Goal: Information Seeking & Learning: Learn about a topic

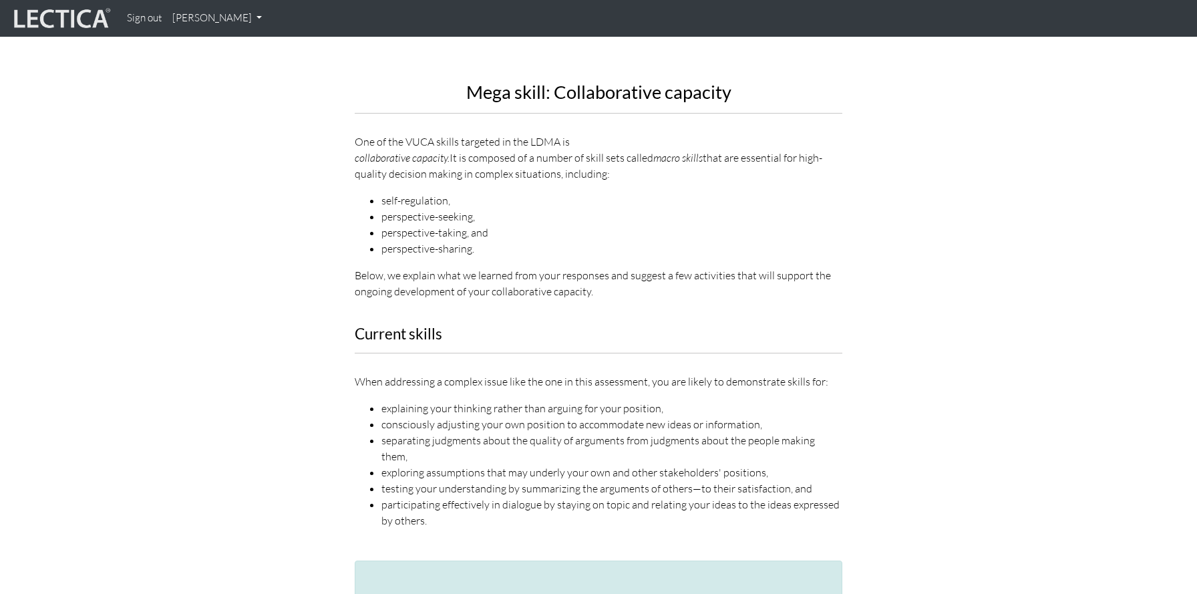
scroll to position [1572, 0]
click at [412, 194] on li "self-regulation," at bounding box center [612, 202] width 461 height 16
click at [432, 153] on div "Mega skill: Collaborative capacity One of the VUCA skills targeted in the LDMA …" at bounding box center [599, 25] width 488 height 552
click at [416, 194] on li "self-regulation," at bounding box center [612, 202] width 461 height 16
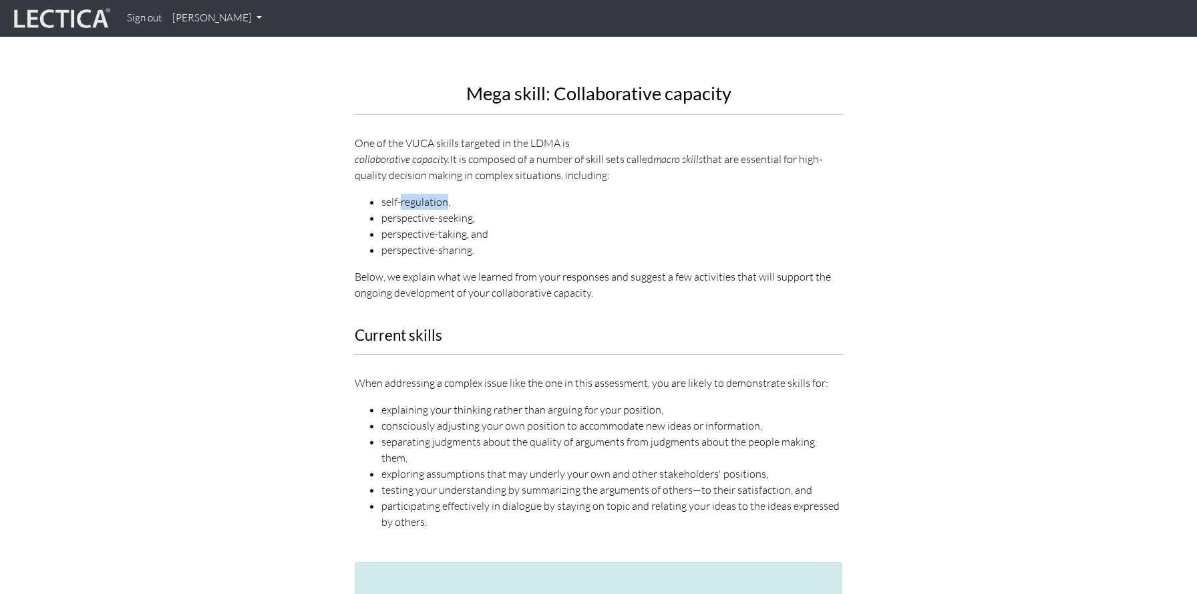
click at [416, 194] on li "self-regulation," at bounding box center [612, 202] width 461 height 16
click at [412, 210] on li "perspective-seeking," at bounding box center [612, 218] width 461 height 16
click at [417, 226] on li "perspective-taking, and" at bounding box center [612, 234] width 461 height 16
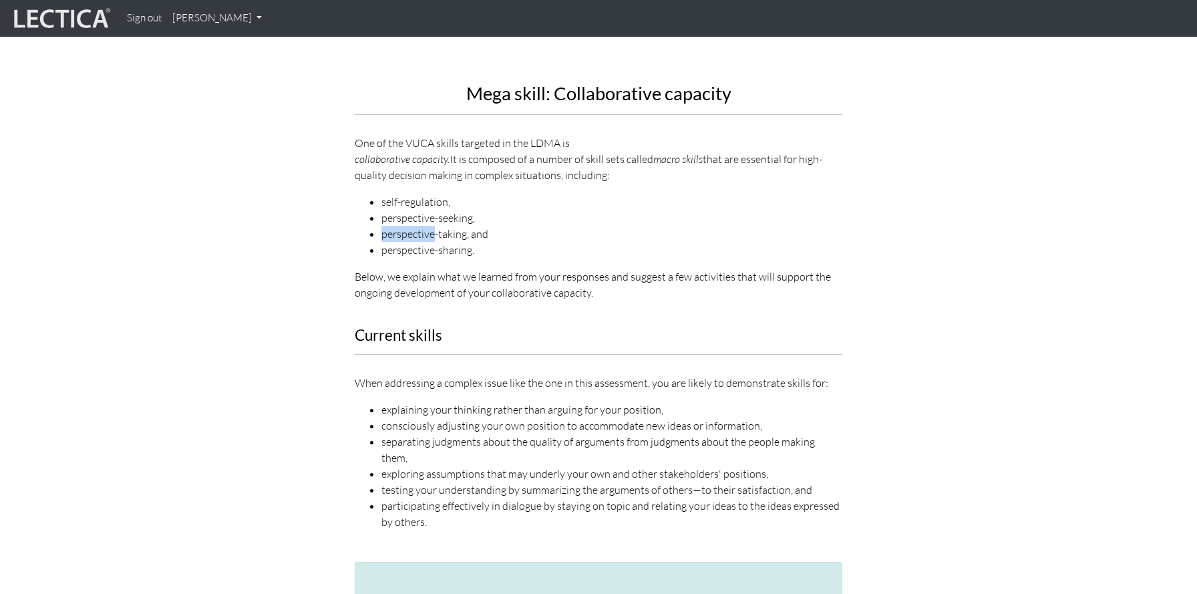
click at [417, 226] on li "perspective-taking, and" at bounding box center [612, 234] width 461 height 16
click at [417, 242] on li "perspective-sharing." at bounding box center [612, 250] width 461 height 16
click at [416, 242] on li "perspective-sharing." at bounding box center [612, 250] width 461 height 16
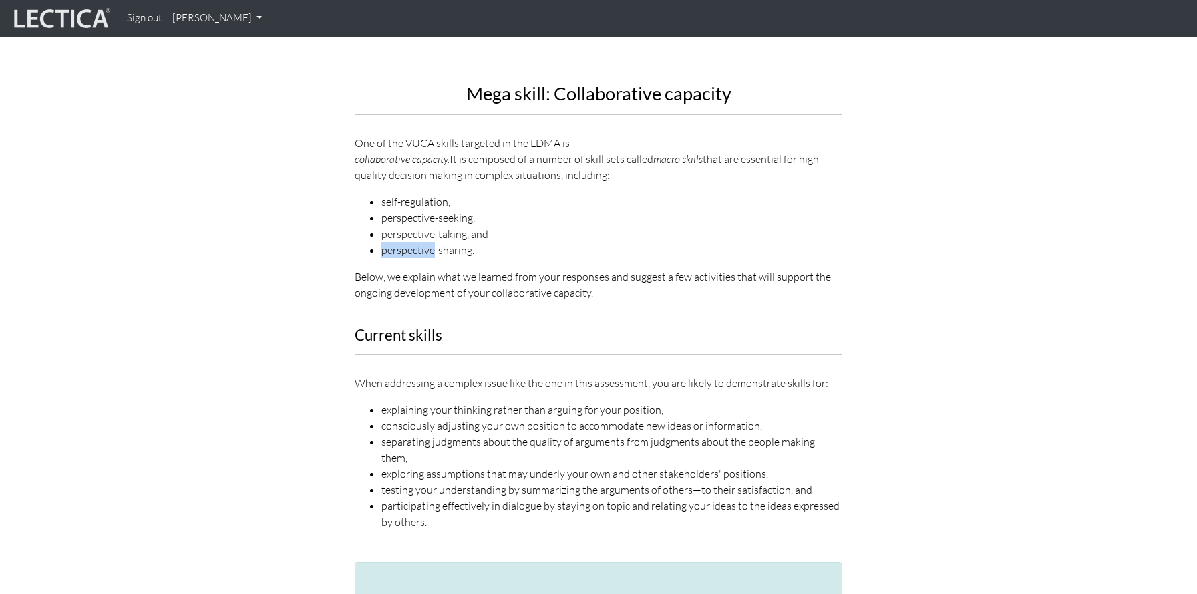
click at [416, 242] on li "perspective-sharing." at bounding box center [612, 250] width 461 height 16
click at [416, 226] on li "perspective-taking, and" at bounding box center [612, 234] width 461 height 16
click at [381, 375] on p "When addressing a complex issue like the one in this assessment, you are likely…" at bounding box center [599, 383] width 488 height 16
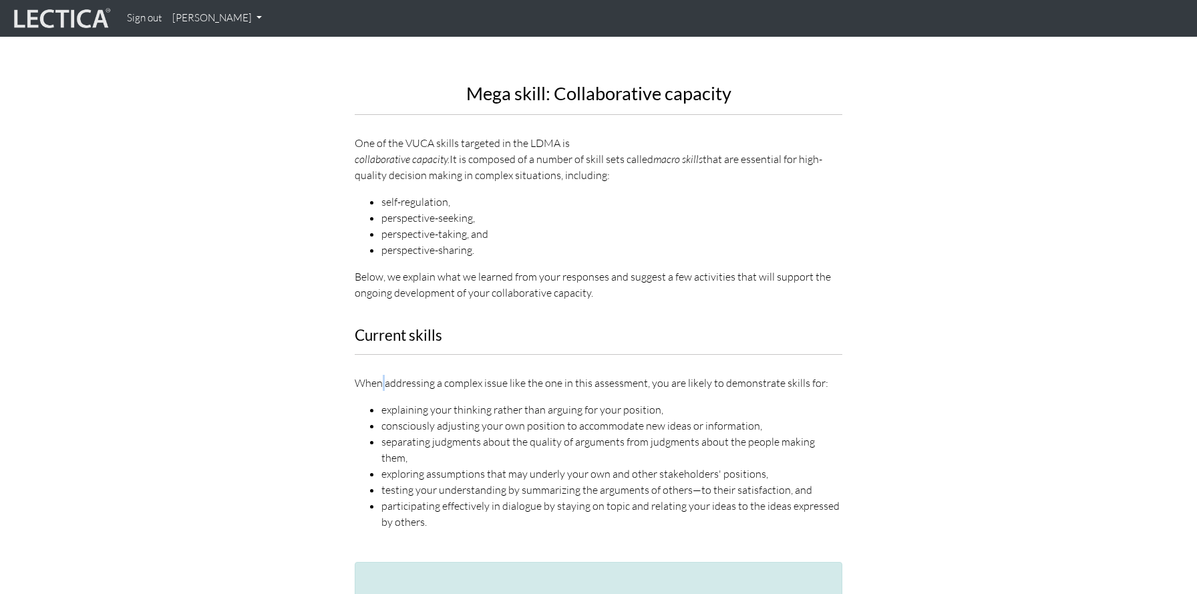
click at [381, 375] on p "When addressing a complex issue like the one in this assessment, you are likely…" at bounding box center [599, 383] width 488 height 16
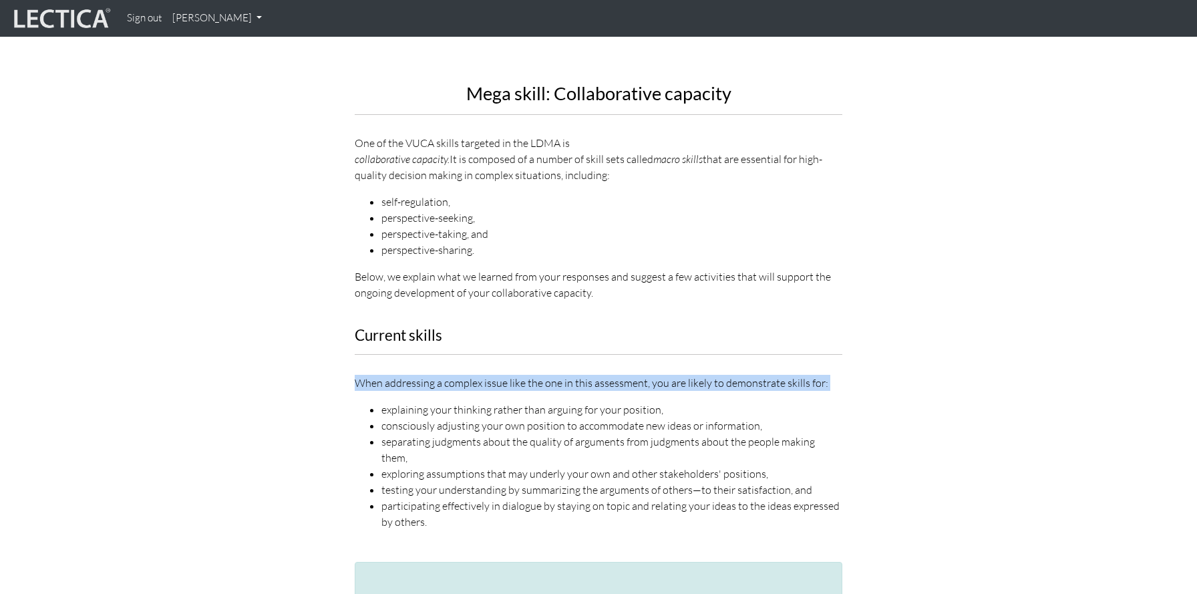
click at [381, 375] on p "When addressing a complex issue like the one in this assessment, you are likely…" at bounding box center [599, 383] width 488 height 16
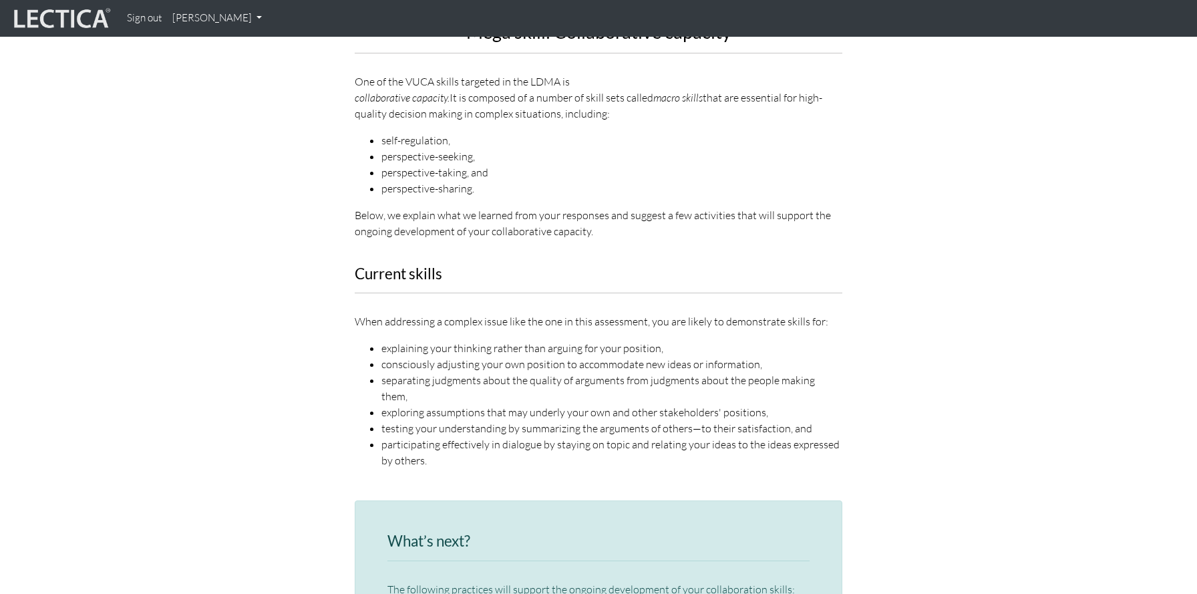
click at [460, 356] on li "consciously adjusting your own position to accommodate new ideas or information," at bounding box center [612, 364] width 461 height 16
click at [448, 372] on li "separating judgments about the quality of arguments from judgments about the pe…" at bounding box center [612, 388] width 461 height 32
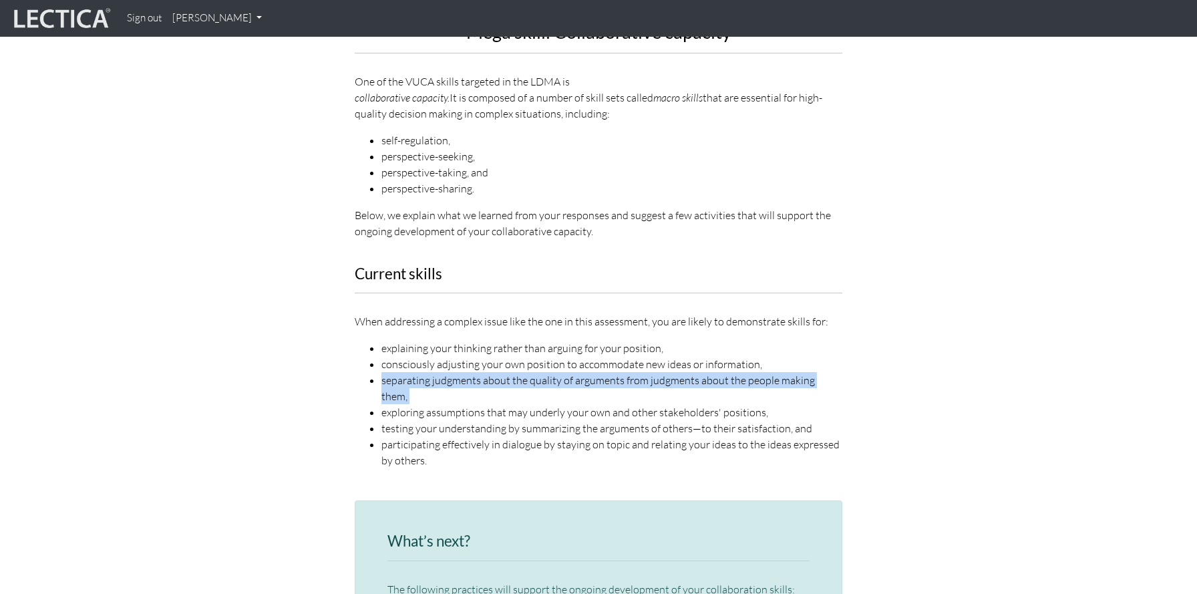
click at [448, 372] on li "separating judgments about the quality of arguments from judgments about the pe…" at bounding box center [612, 388] width 461 height 32
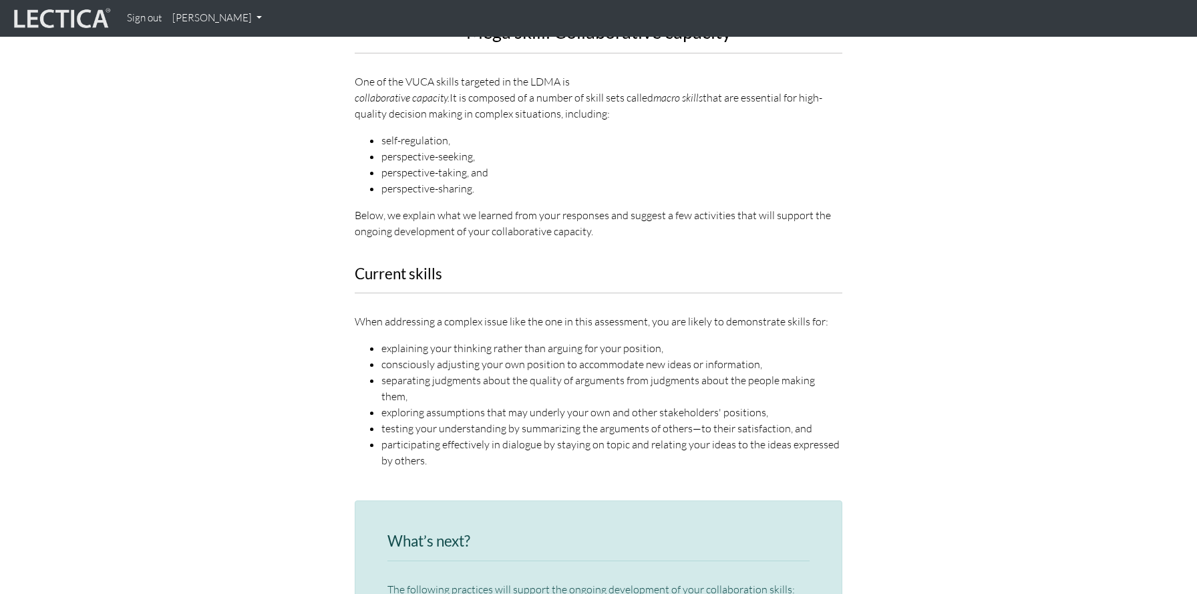
click at [433, 404] on li "exploring assumptions that may underly your own and other stakeholders' positio…" at bounding box center [612, 412] width 461 height 16
click at [446, 420] on li "testing your understanding by summarizing the arguments of others—to their sati…" at bounding box center [612, 428] width 461 height 16
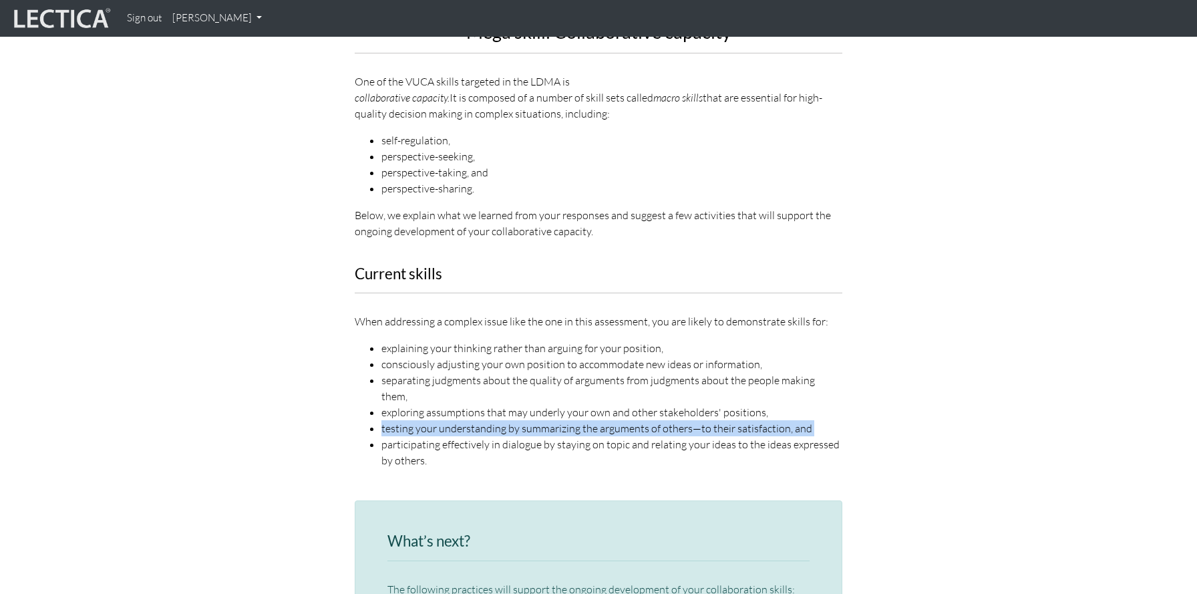
click at [446, 420] on li "testing your understanding by summarizing the arguments of others—to their sati…" at bounding box center [612, 428] width 461 height 16
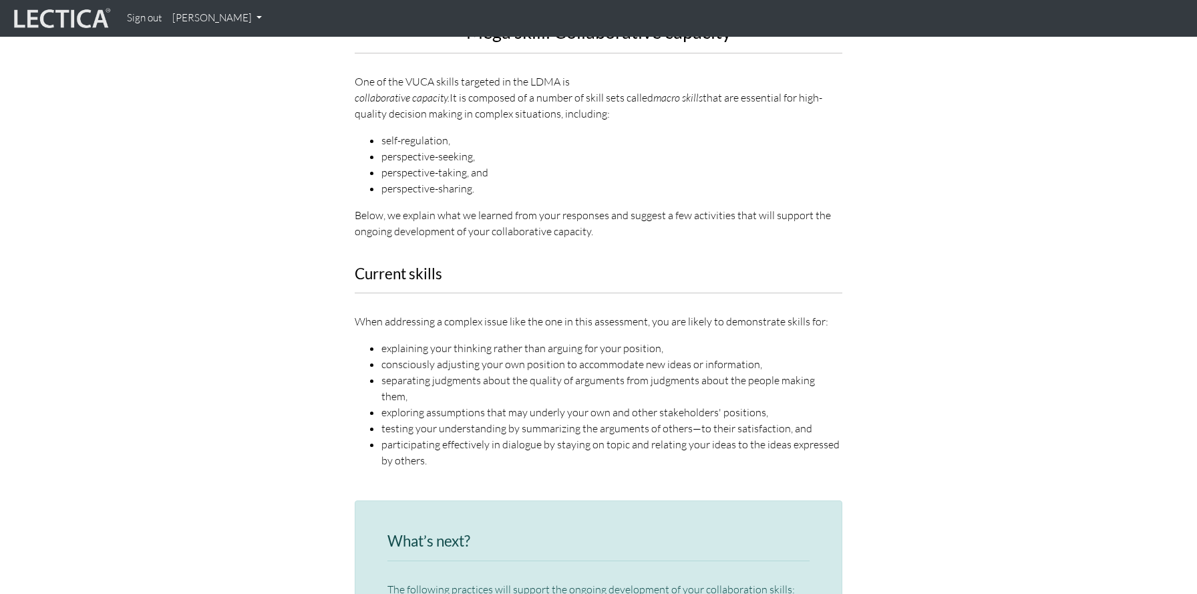
click at [464, 404] on li "exploring assumptions that may underly your own and other stakeholders' positio…" at bounding box center [612, 412] width 461 height 16
click at [465, 436] on li "participating effectively in dialogue by staying on topic and relating your ide…" at bounding box center [612, 452] width 461 height 32
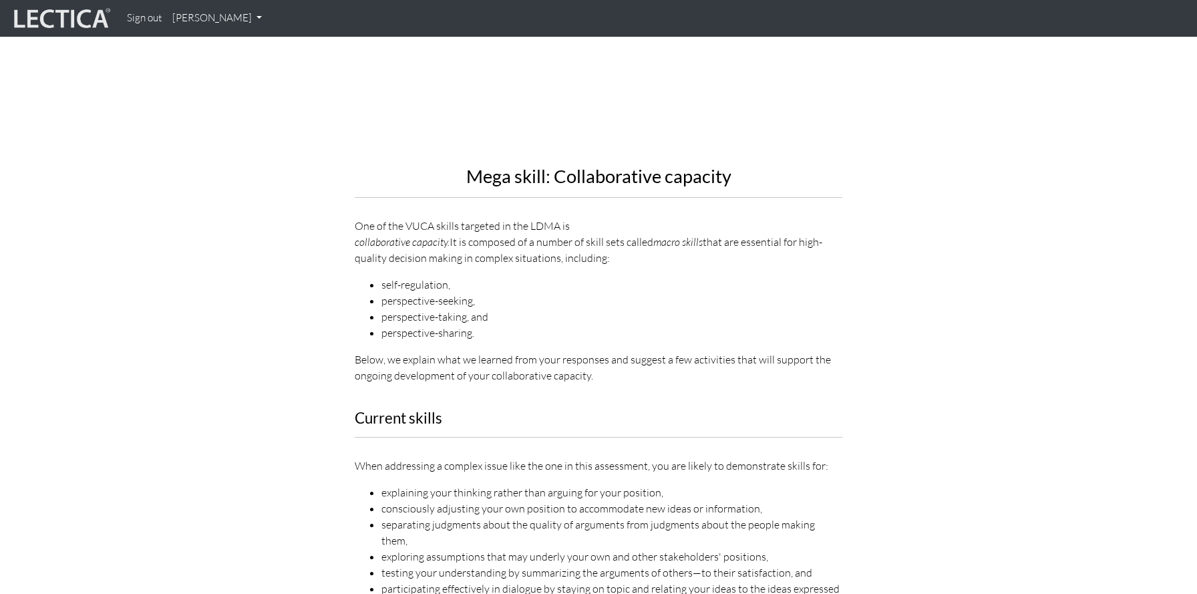
scroll to position [1505, 0]
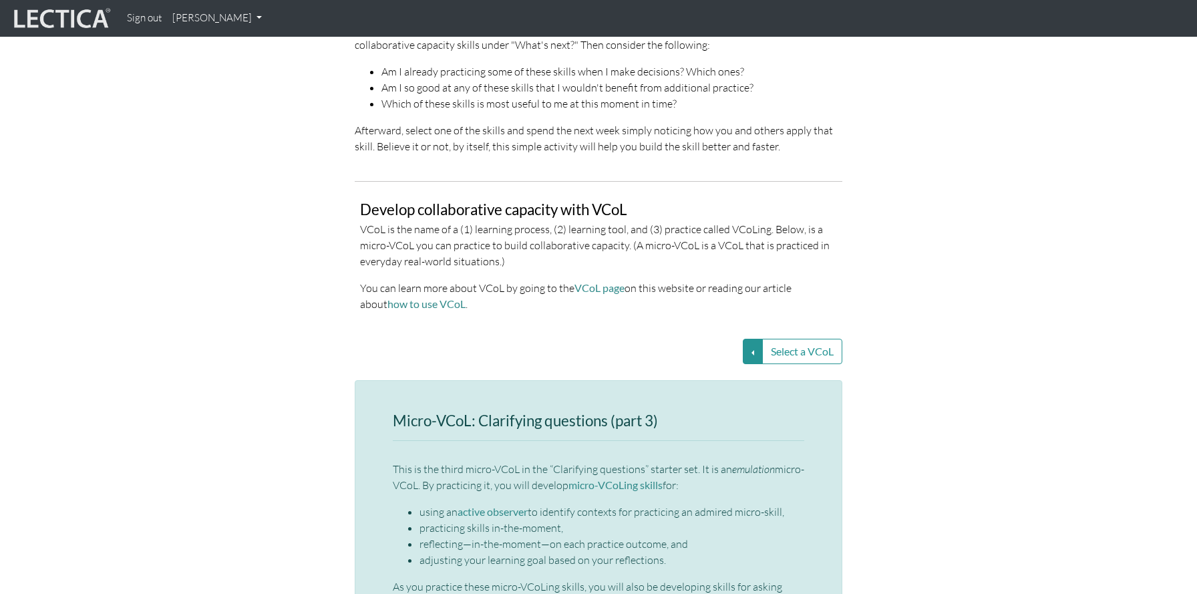
scroll to position [2686, 0]
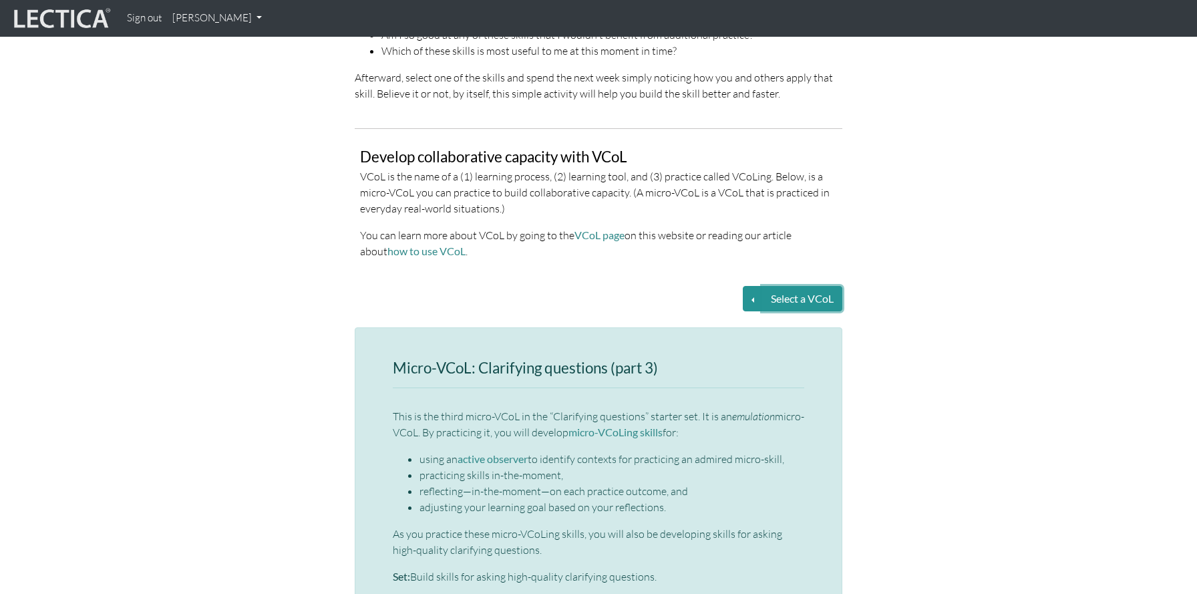
click at [801, 286] on button "Select a VCoL" at bounding box center [802, 298] width 80 height 25
click at [753, 286] on button "Select a VCoL" at bounding box center [753, 298] width 20 height 25
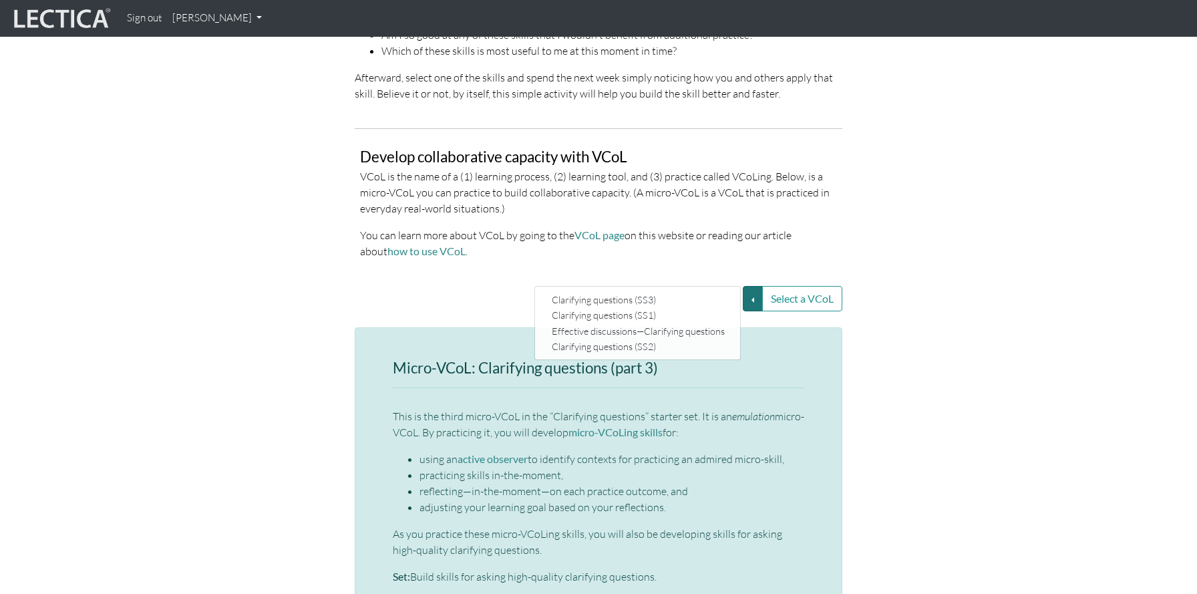
click at [776, 227] on p "You can learn more about VCoL by going to the VCoL page on this website or read…" at bounding box center [598, 243] width 477 height 32
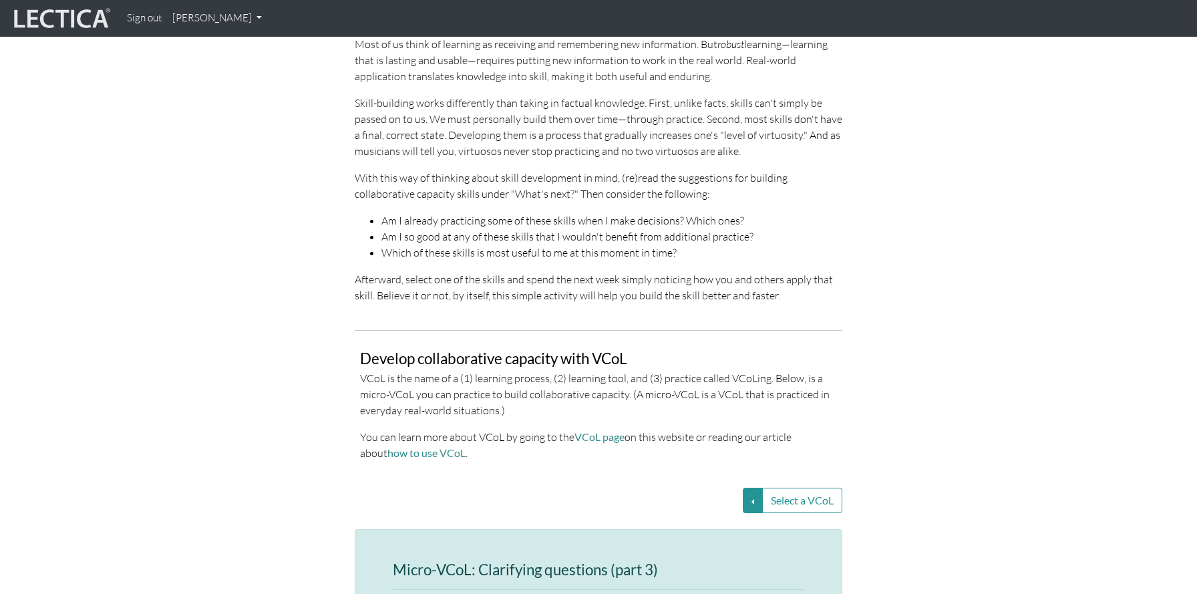
scroll to position [2504, 0]
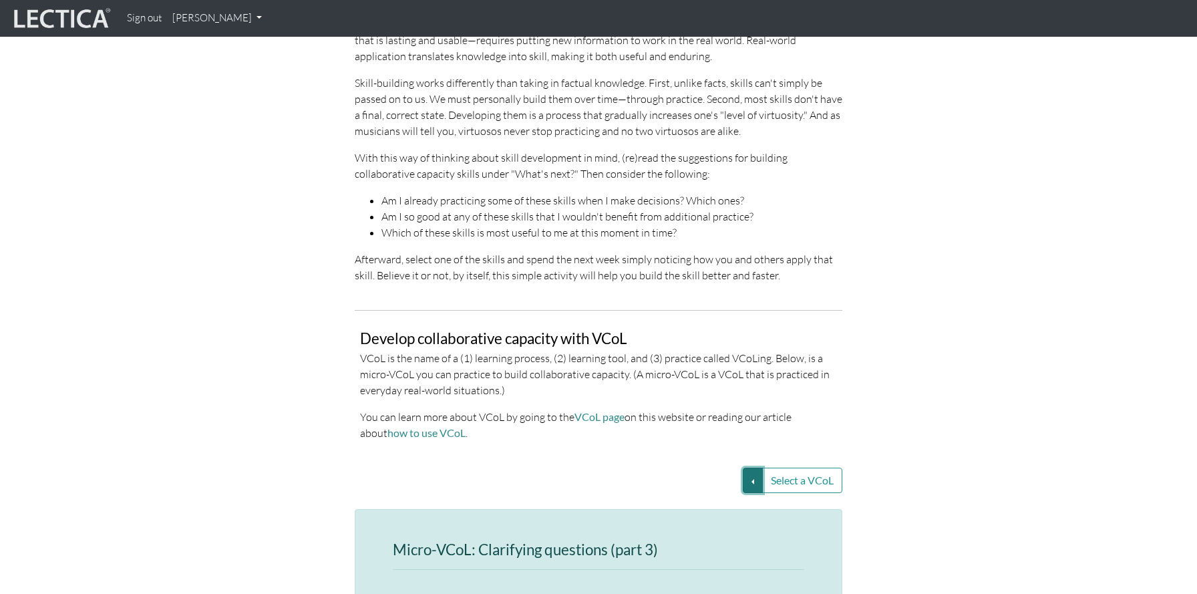
click at [750, 468] on button "Select a VCoL" at bounding box center [753, 480] width 20 height 25
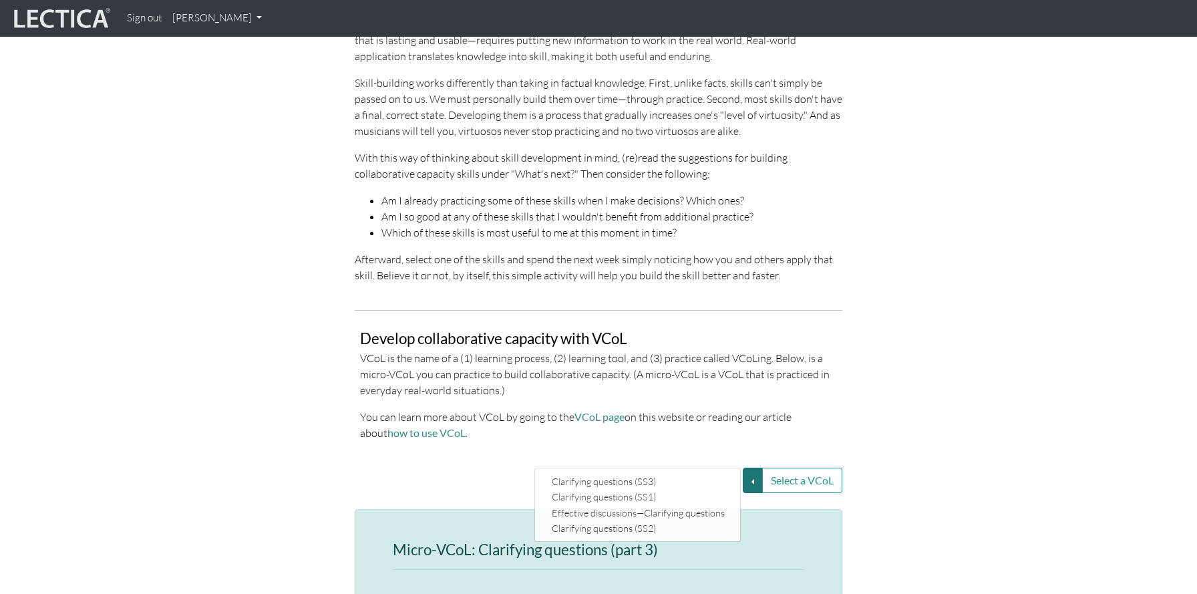
click at [740, 409] on p "You can learn more about VCoL by going to the VCoL page on this website or read…" at bounding box center [598, 425] width 477 height 32
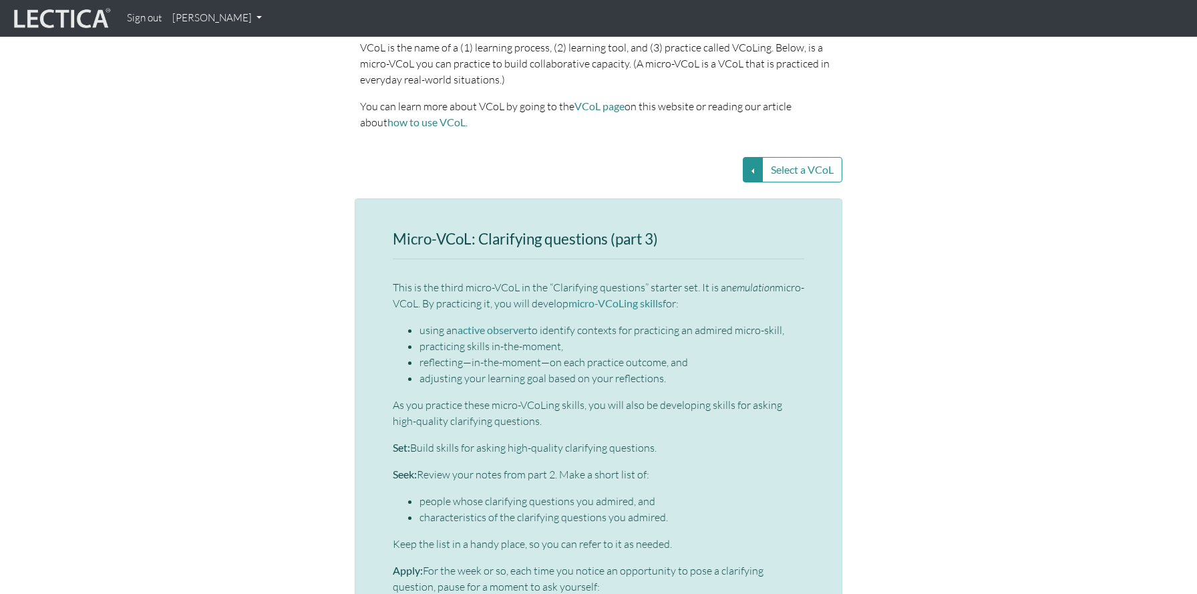
scroll to position [2766, 0]
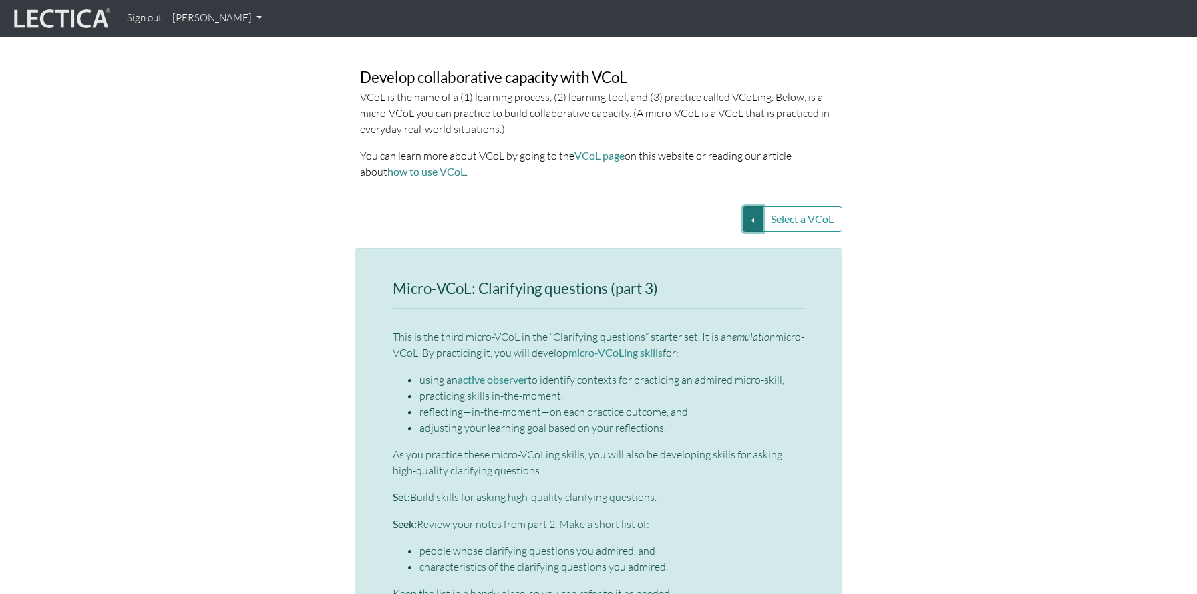
click at [759, 206] on button "Select a VCoL" at bounding box center [753, 218] width 20 height 25
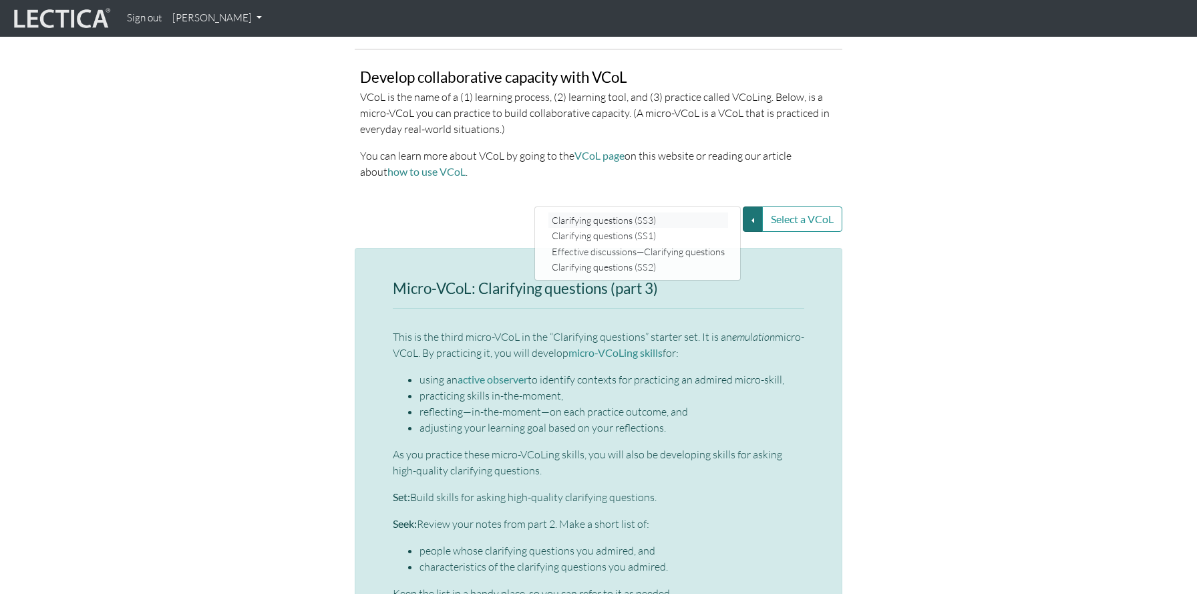
click at [692, 212] on link "Clarifying questions (SS3)" at bounding box center [639, 219] width 180 height 15
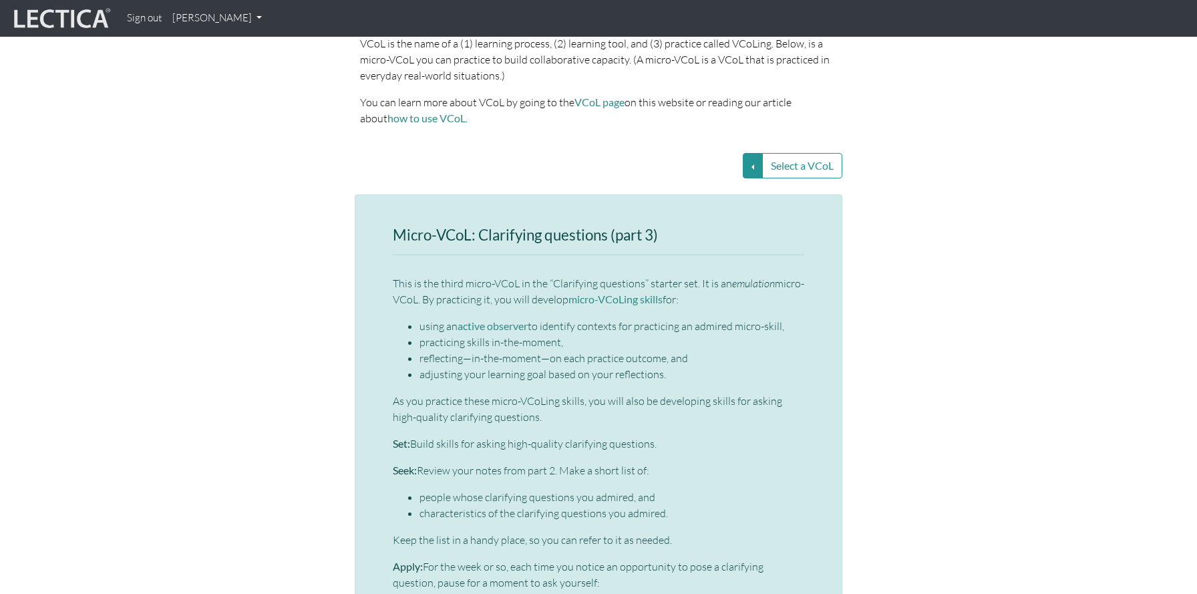
scroll to position [2802, 0]
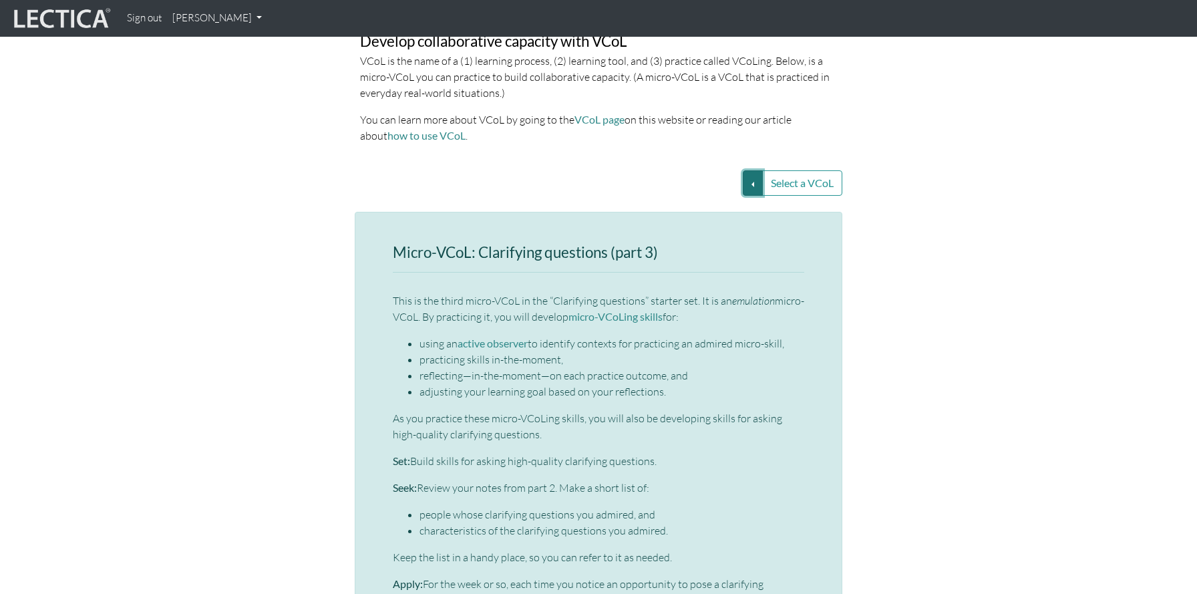
click at [744, 170] on button "Select a VCoL" at bounding box center [753, 182] width 20 height 25
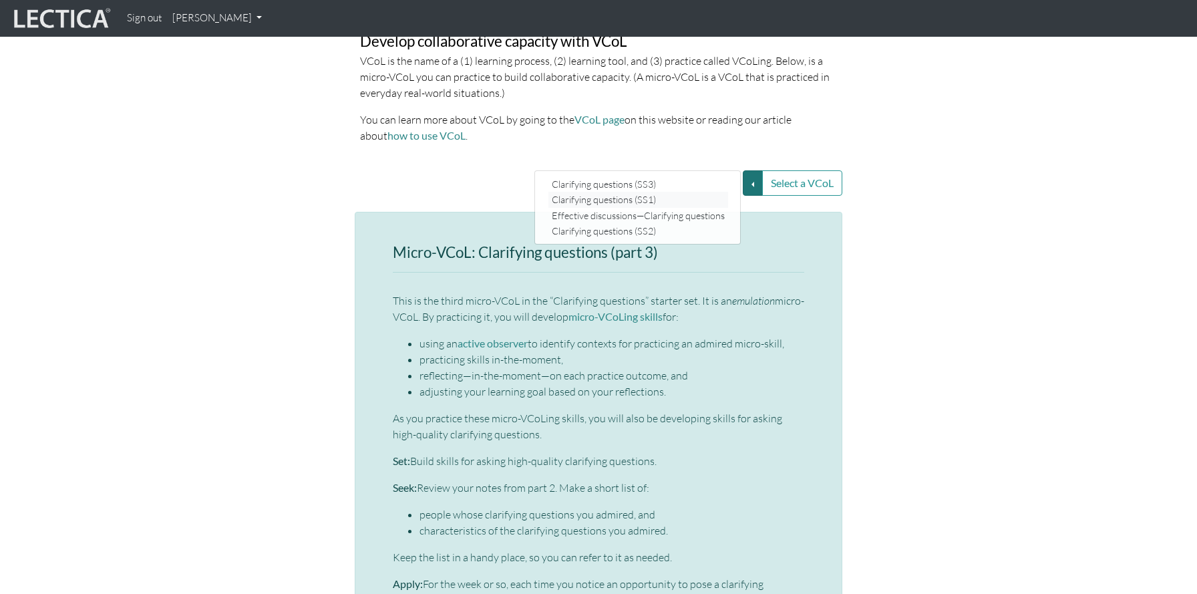
click at [691, 192] on link "Clarifying questions (SS1)" at bounding box center [639, 199] width 180 height 15
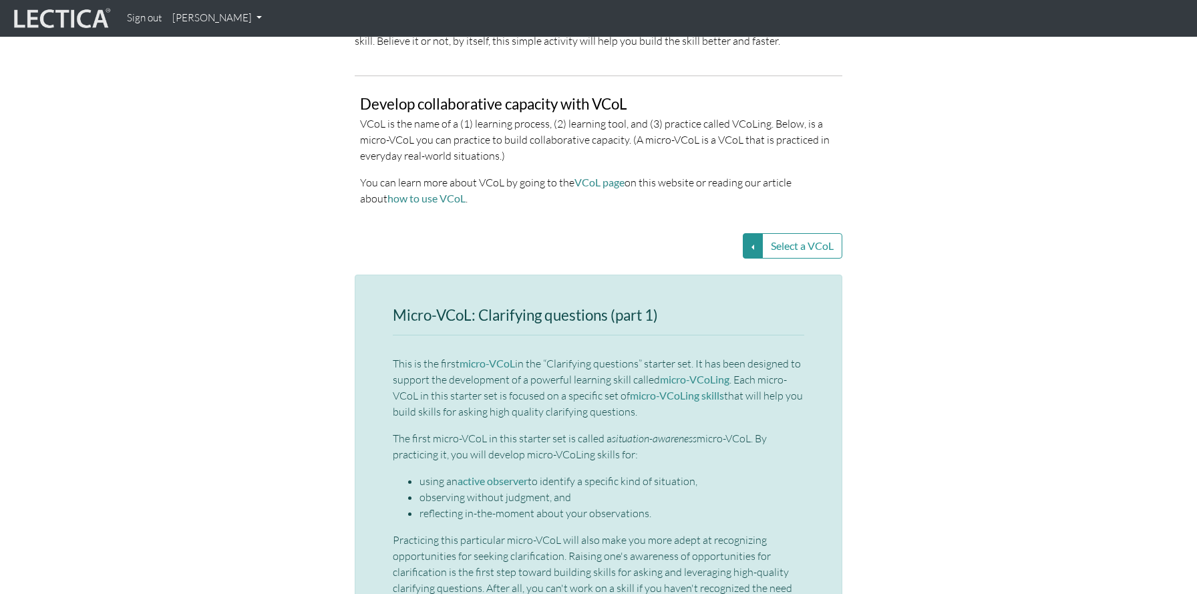
scroll to position [2731, 0]
